Goal: Use online tool/utility: Utilize a website feature to perform a specific function

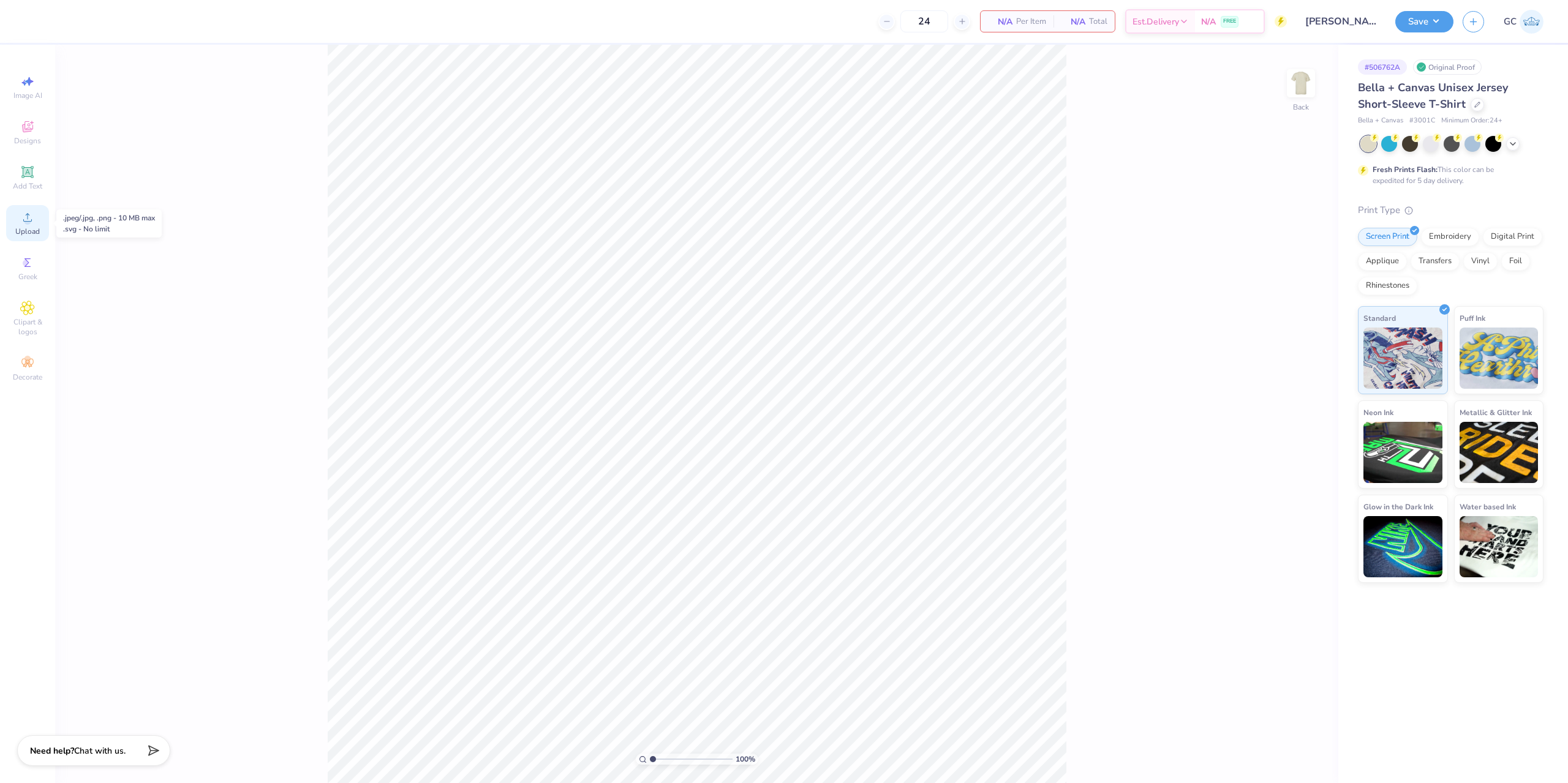
click at [20, 224] on icon at bounding box center [27, 217] width 14 height 14
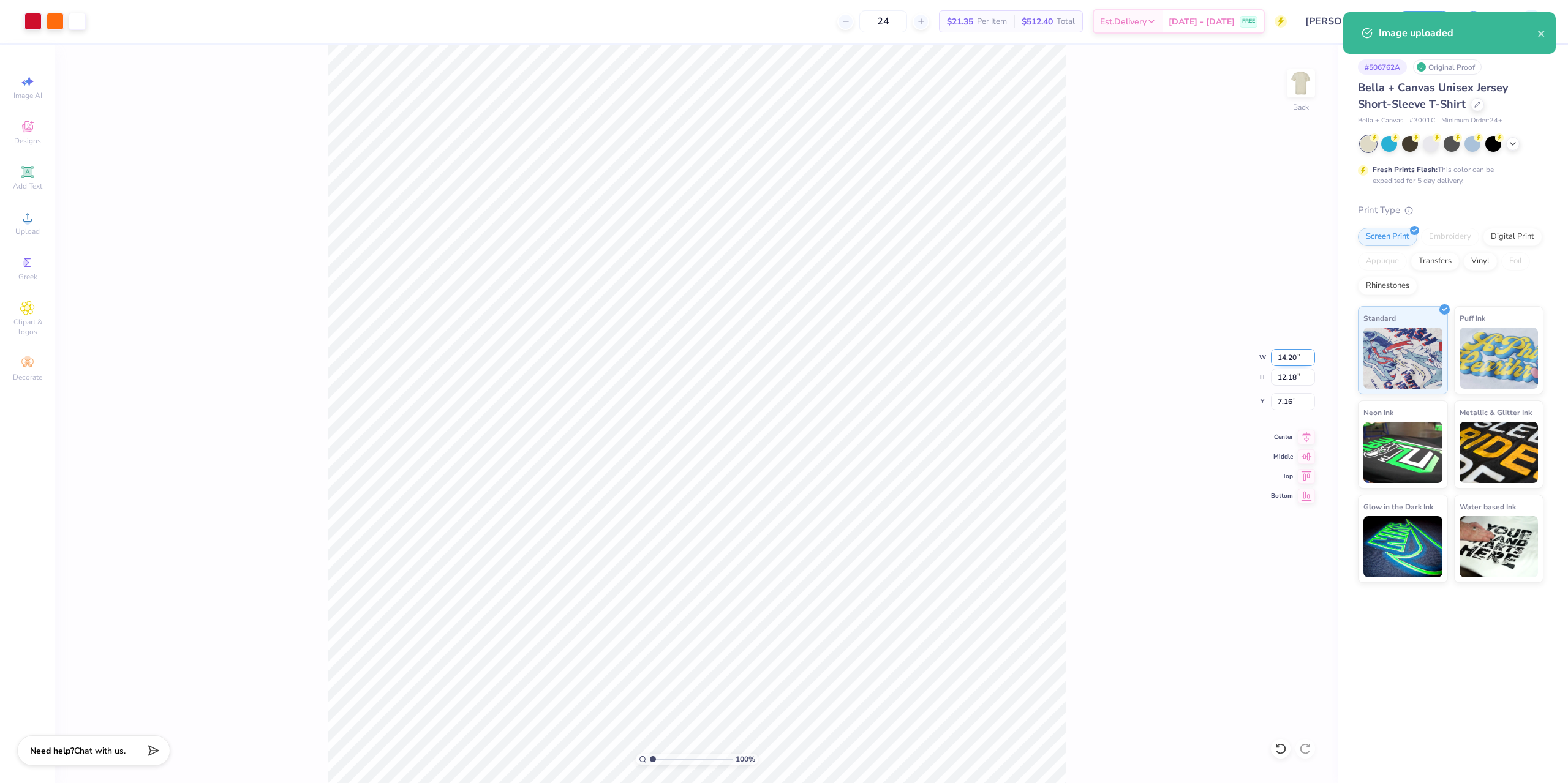
drag, startPoint x: 1283, startPoint y: 358, endPoint x: 1300, endPoint y: 358, distance: 17.0
click at [1300, 358] on input "14.20" at bounding box center [1293, 357] width 44 height 17
type input "12.00"
type input "10.30"
drag, startPoint x: 1276, startPoint y: 399, endPoint x: 1296, endPoint y: 402, distance: 20.2
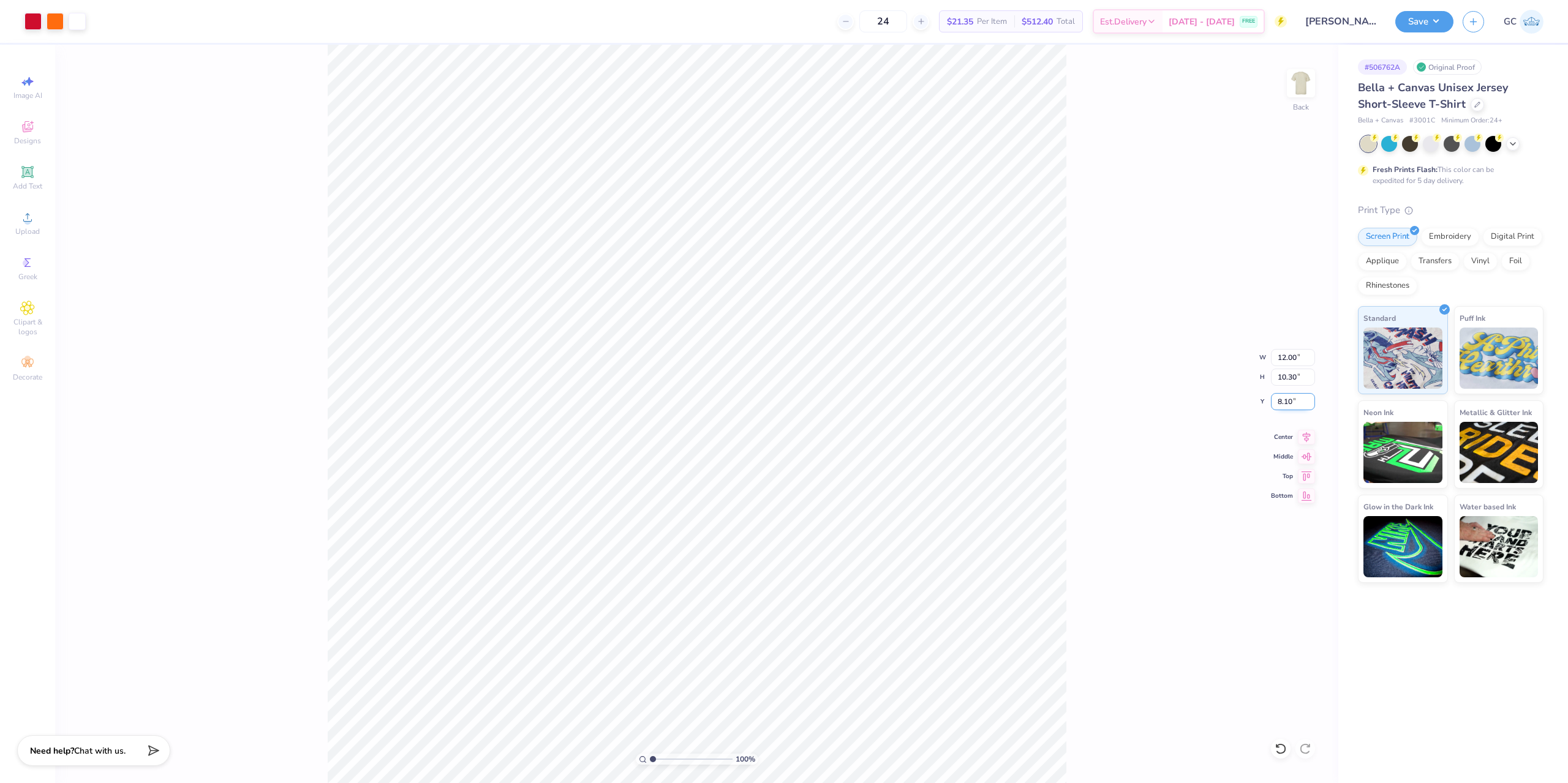
click at [1296, 402] on input "8.10" at bounding box center [1293, 401] width 44 height 17
type input "3.00"
drag, startPoint x: 1300, startPoint y: 358, endPoint x: 1270, endPoint y: 358, distance: 30.0
click at [1270, 358] on div "100 % Back W 12.00 12.00 " H 10.30 10.30 " Y 3.00 3.00 " Center Middle Top Bott…" at bounding box center [697, 414] width 1283 height 738
drag, startPoint x: 1276, startPoint y: 357, endPoint x: 1297, endPoint y: 356, distance: 21.0
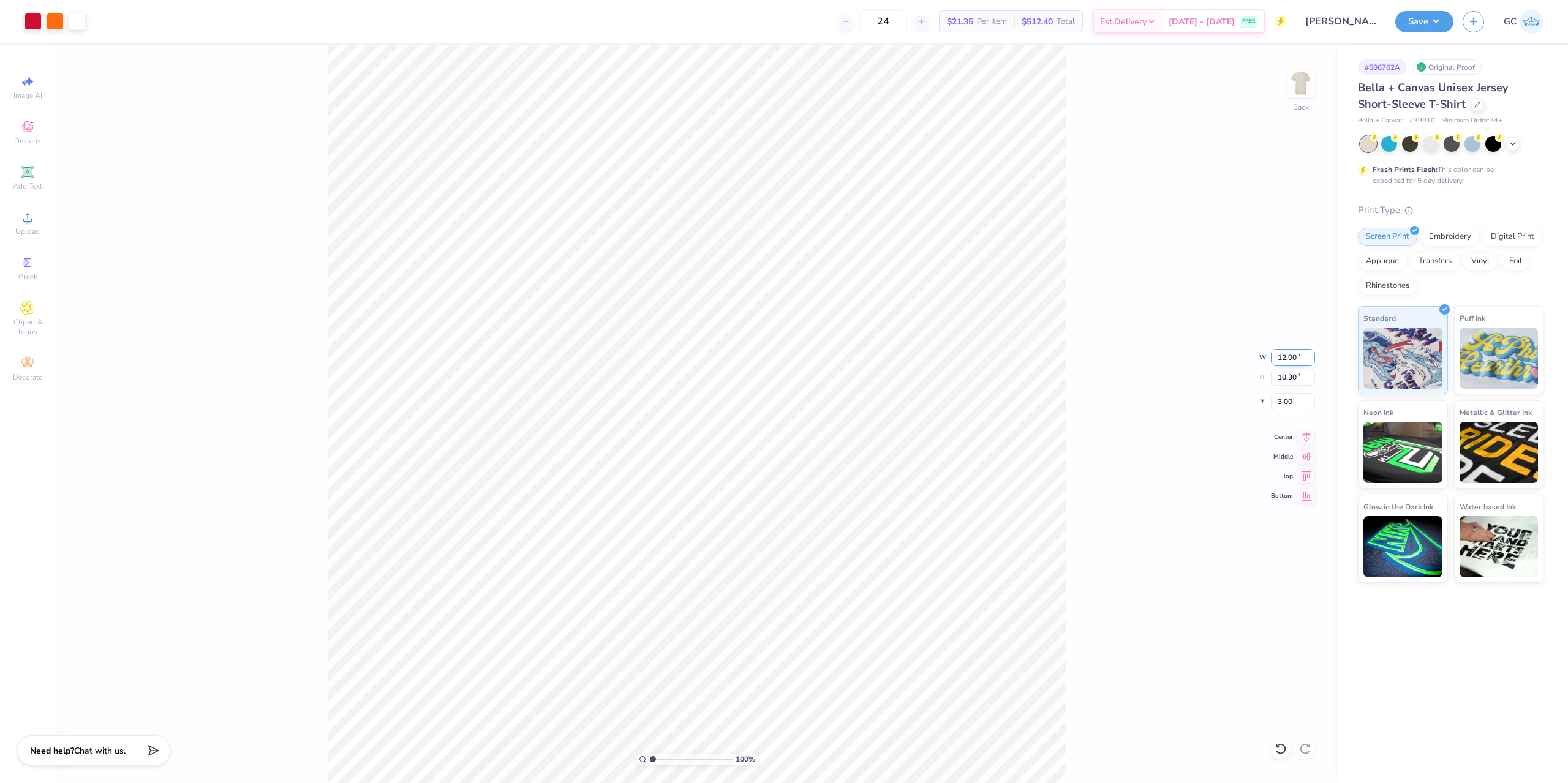
click at [1297, 356] on input "12.00" at bounding box center [1293, 357] width 44 height 17
type input "11.00"
type input "9.44"
drag, startPoint x: 1295, startPoint y: 405, endPoint x: 1279, endPoint y: 405, distance: 16.0
click at [1279, 405] on input "3.43" at bounding box center [1293, 401] width 44 height 17
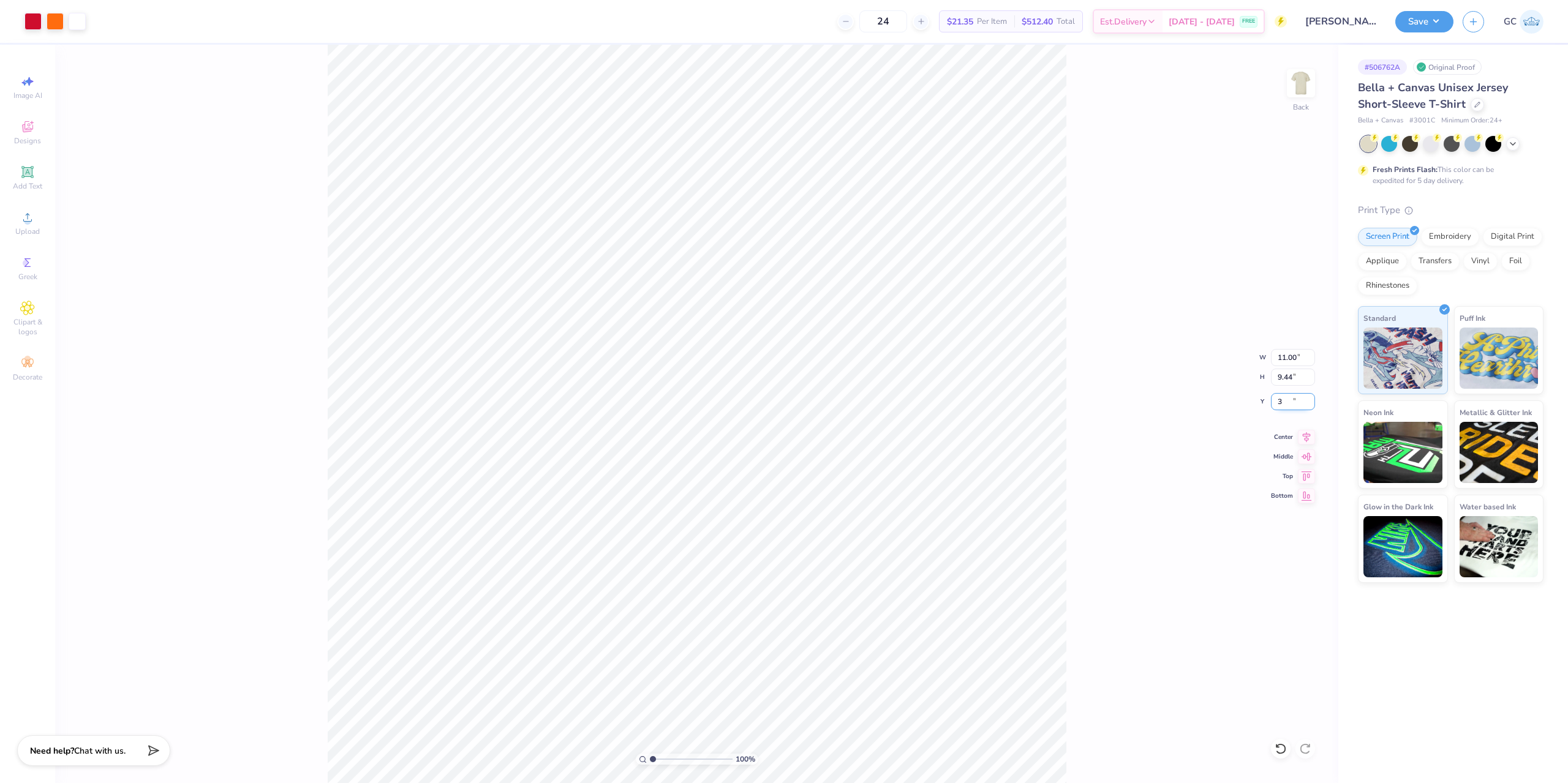
type input "3.00"
click at [1458, 32] on div "Save GC" at bounding box center [1481, 21] width 172 height 43
click at [1448, 29] on button "Save" at bounding box center [1424, 19] width 58 height 21
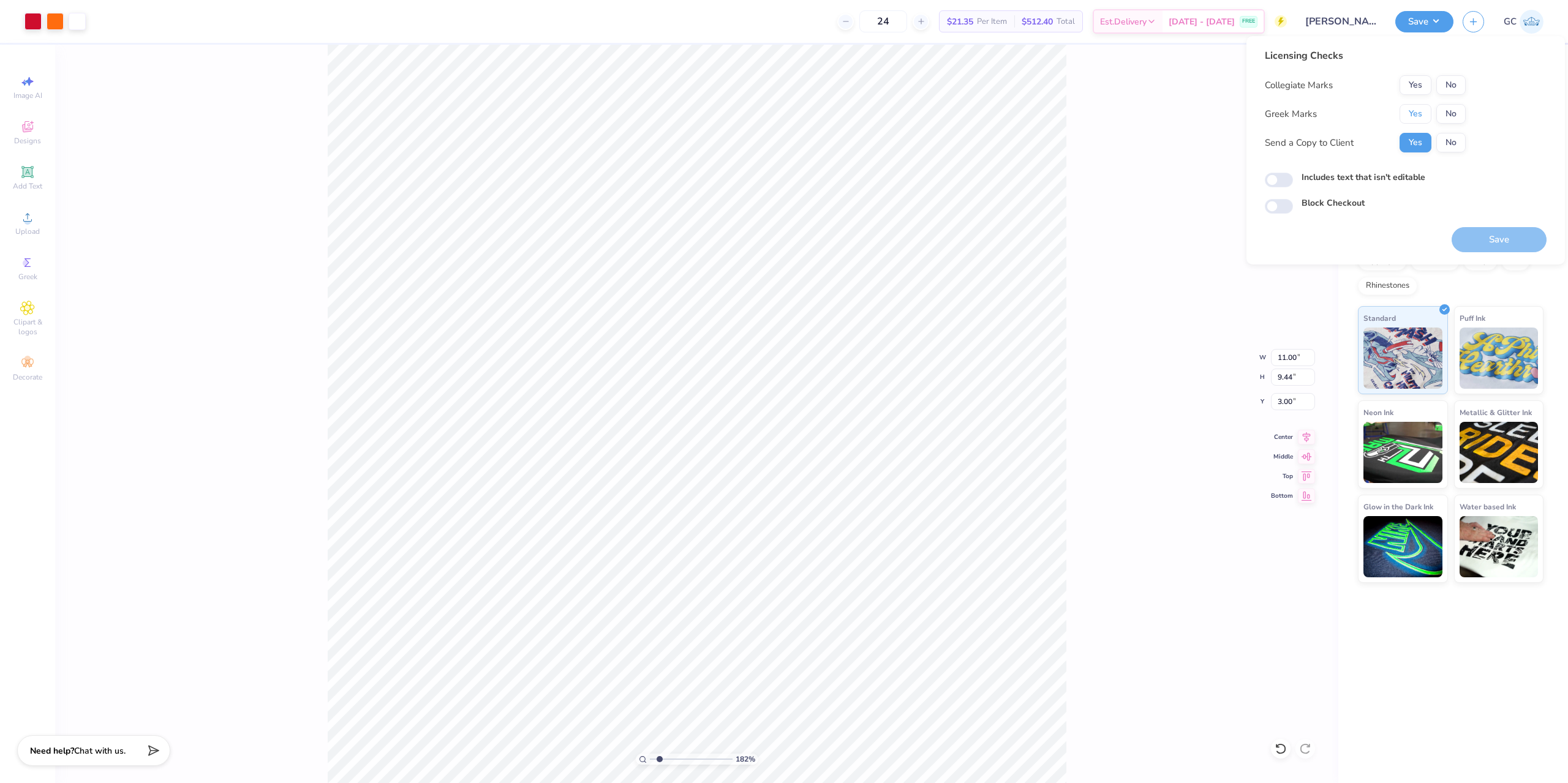
drag, startPoint x: 1406, startPoint y: 115, endPoint x: 1439, endPoint y: 95, distance: 38.6
click at [1407, 115] on button "Yes" at bounding box center [1416, 114] width 32 height 19
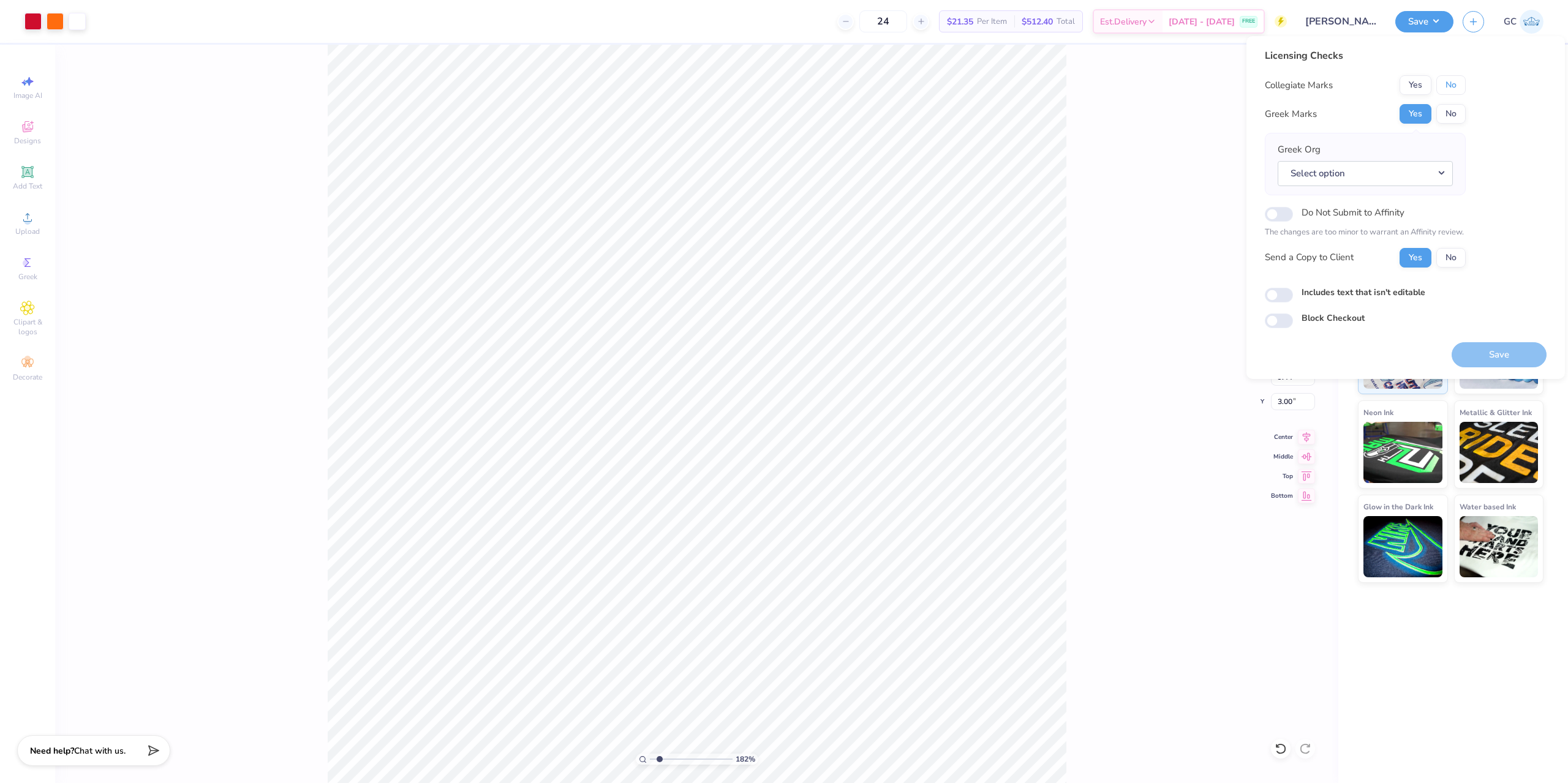
click at [1444, 89] on button "No" at bounding box center [1451, 85] width 29 height 19
type input "1.82266588284093"
click at [1428, 176] on button "Select option" at bounding box center [1365, 174] width 175 height 25
click at [1375, 280] on link "Theta Chi" at bounding box center [1365, 279] width 166 height 20
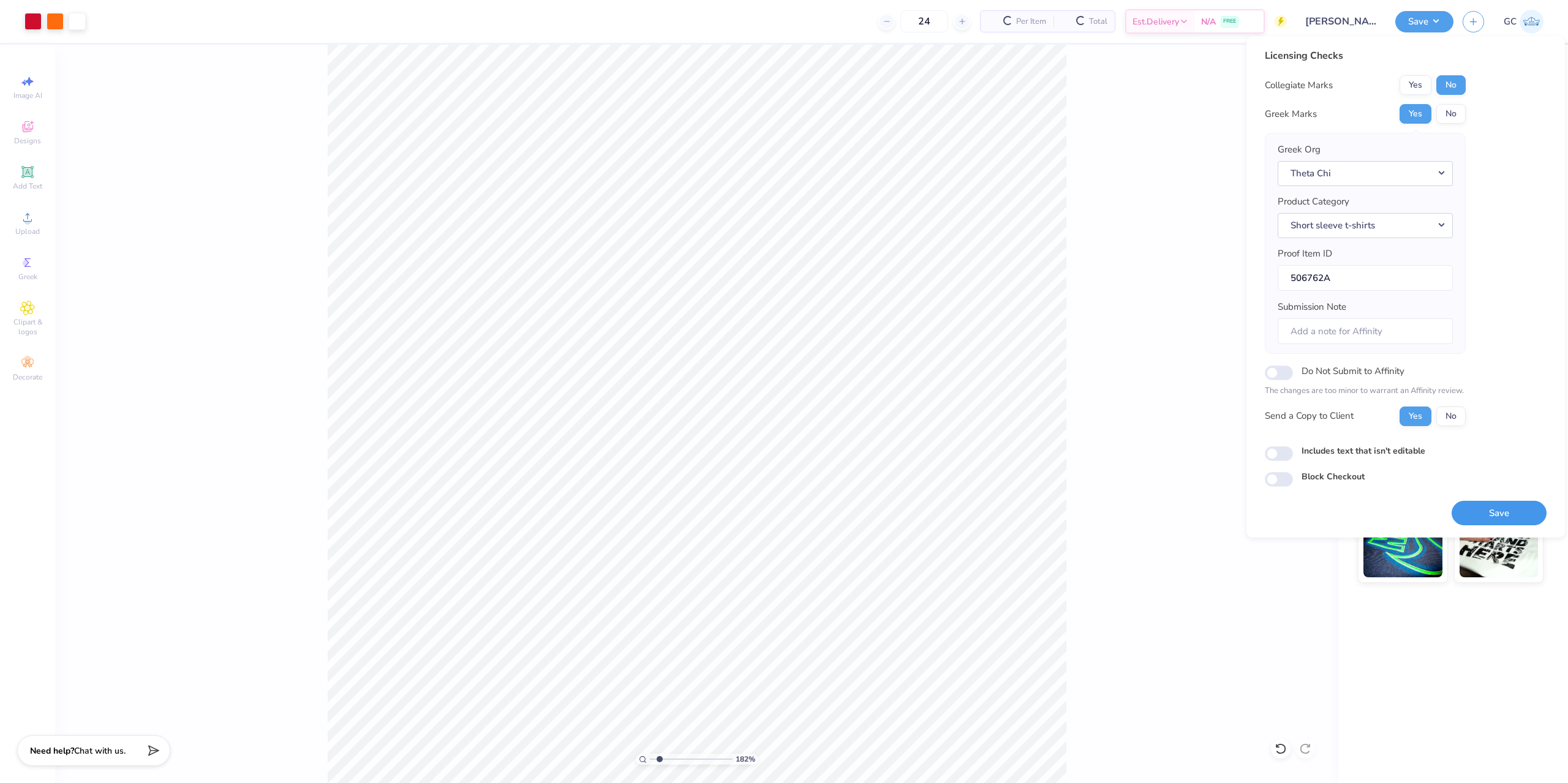
click at [1483, 511] on button "Save" at bounding box center [1499, 514] width 95 height 25
type input "1.82266588284093"
